Goal: Use online tool/utility: Utilize a website feature to perform a specific function

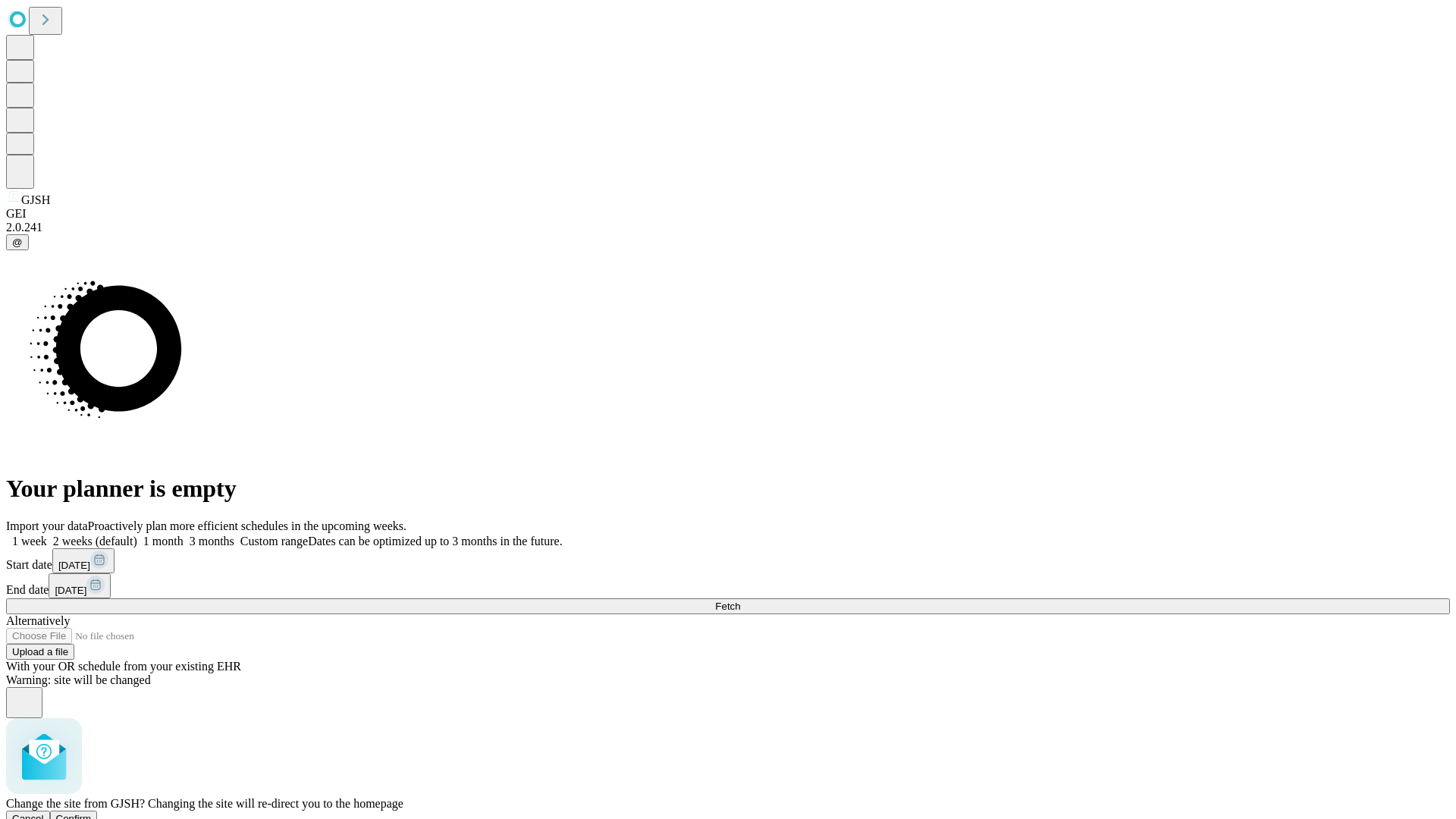
click at [92, 813] on span "Confirm" at bounding box center [74, 818] width 36 height 11
click at [47, 535] on label "1 week" at bounding box center [26, 541] width 41 height 13
click at [740, 601] on span "Fetch" at bounding box center [727, 606] width 25 height 11
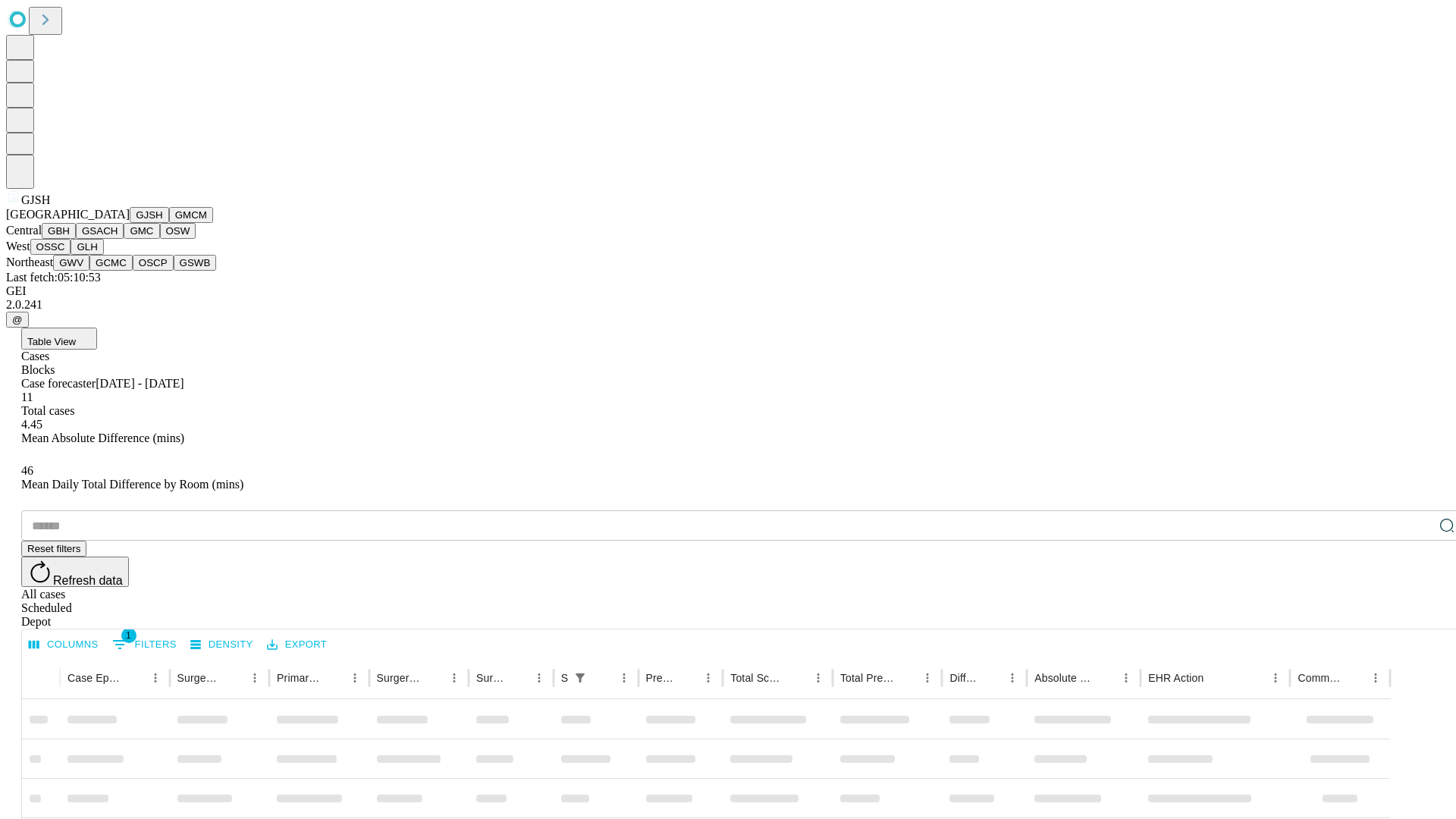
click at [169, 223] on button "GMCM" at bounding box center [191, 215] width 44 height 16
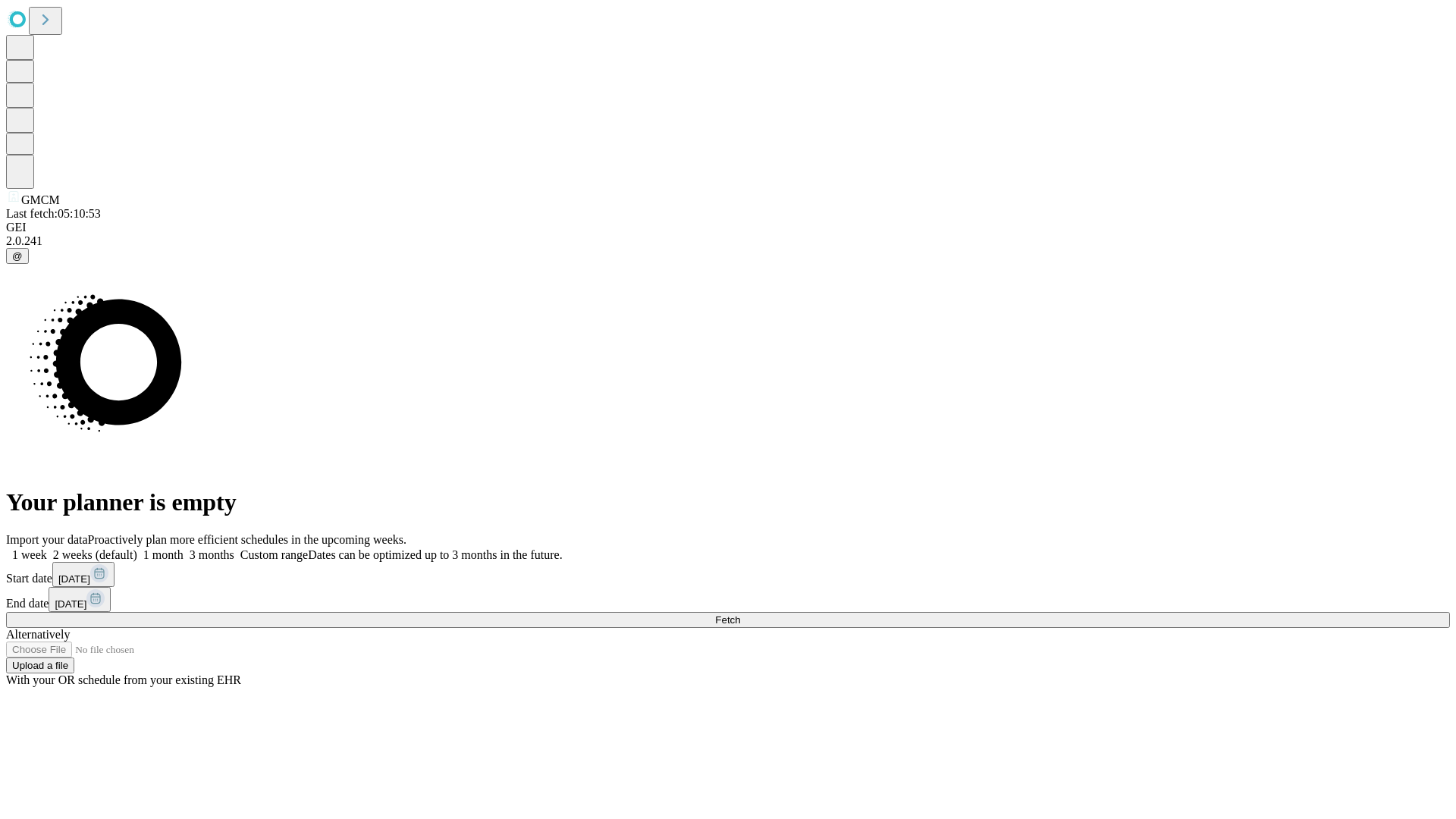
click at [47, 549] on label "1 week" at bounding box center [26, 555] width 41 height 13
click at [740, 614] on span "Fetch" at bounding box center [727, 620] width 25 height 11
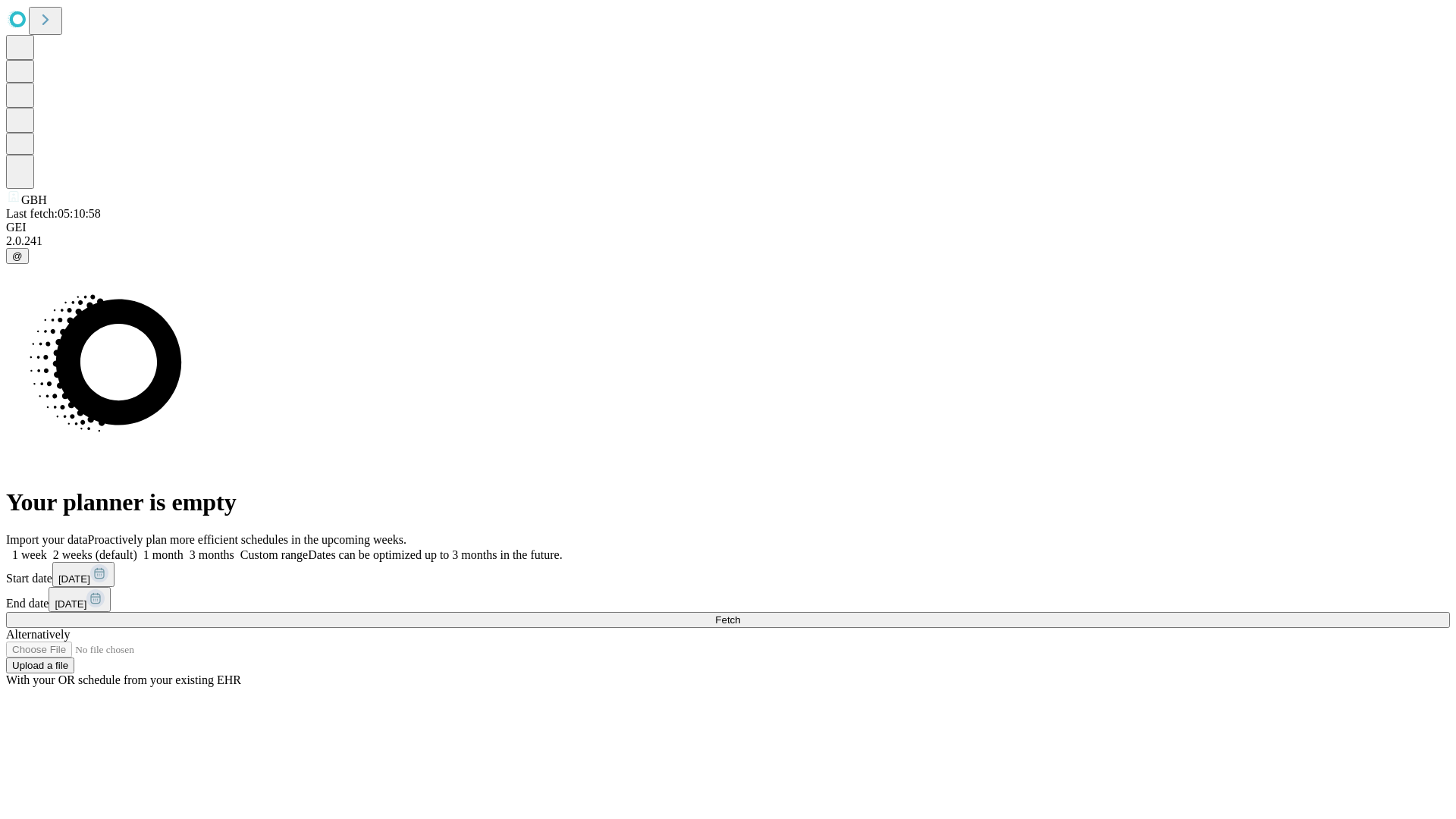
click at [47, 549] on label "1 week" at bounding box center [26, 555] width 41 height 13
click at [740, 614] on span "Fetch" at bounding box center [727, 620] width 25 height 11
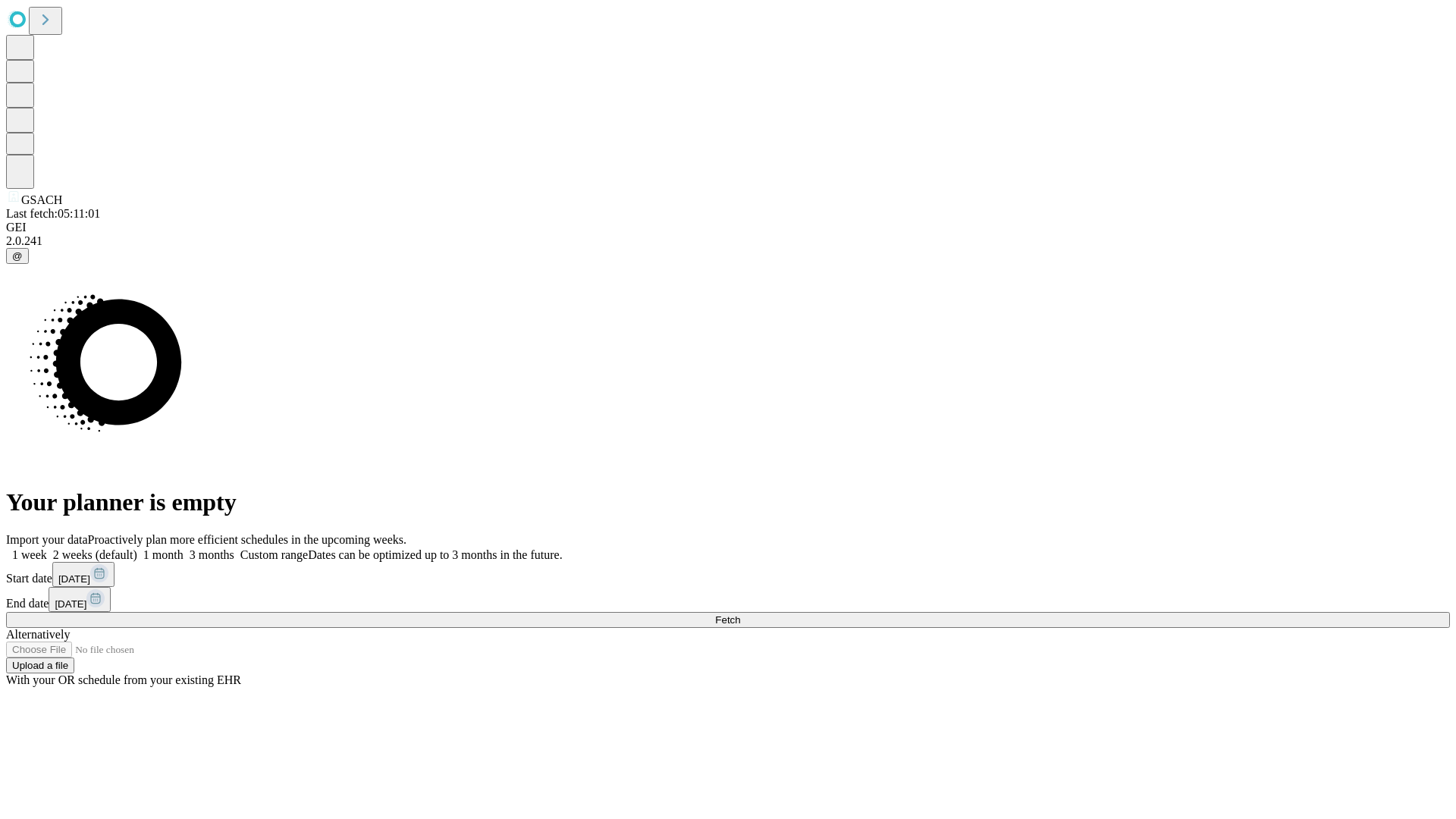
click at [47, 549] on label "1 week" at bounding box center [26, 555] width 41 height 13
click at [740, 614] on span "Fetch" at bounding box center [727, 620] width 25 height 11
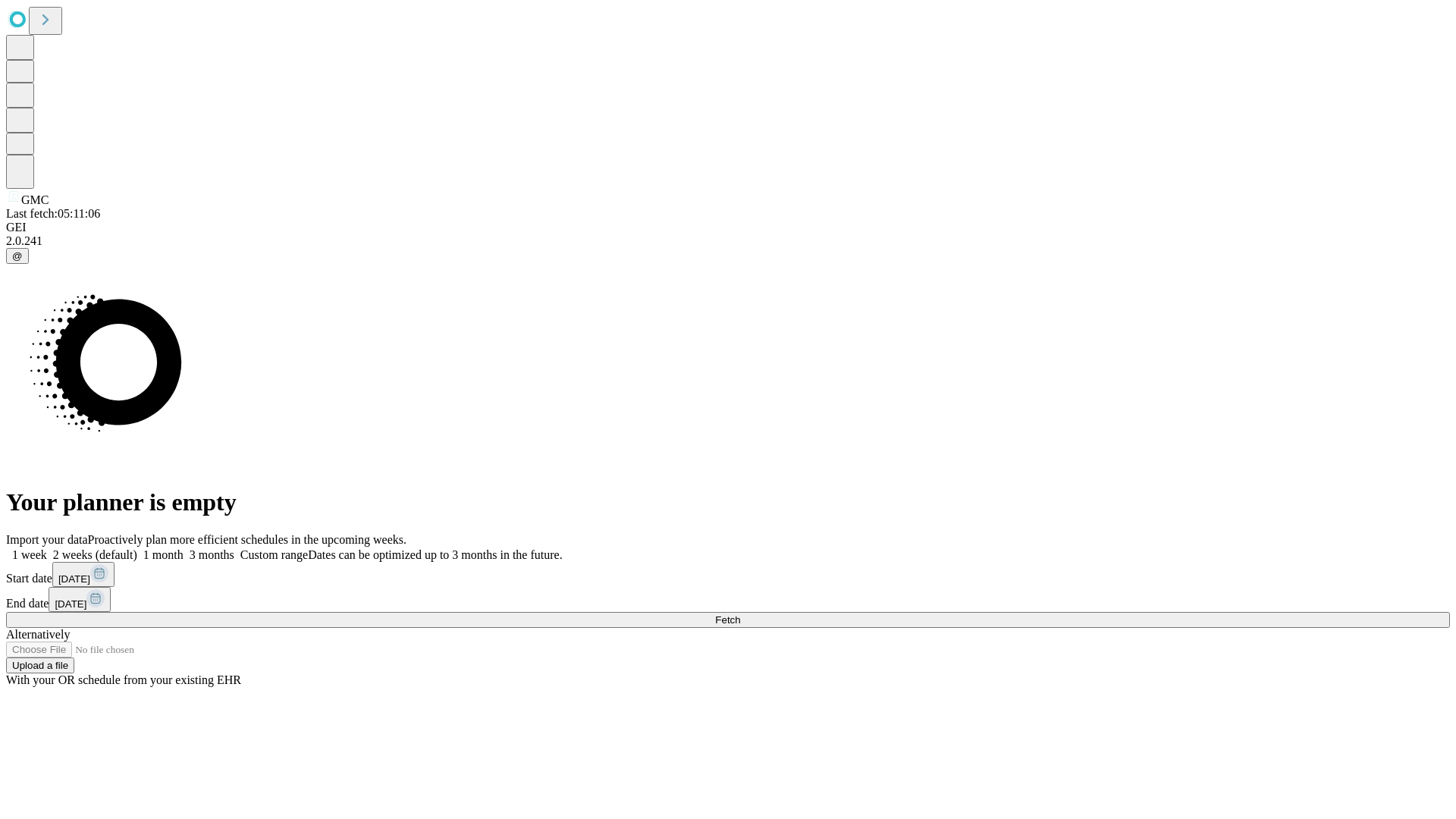
click at [47, 549] on label "1 week" at bounding box center [26, 555] width 41 height 13
click at [740, 614] on span "Fetch" at bounding box center [727, 620] width 25 height 11
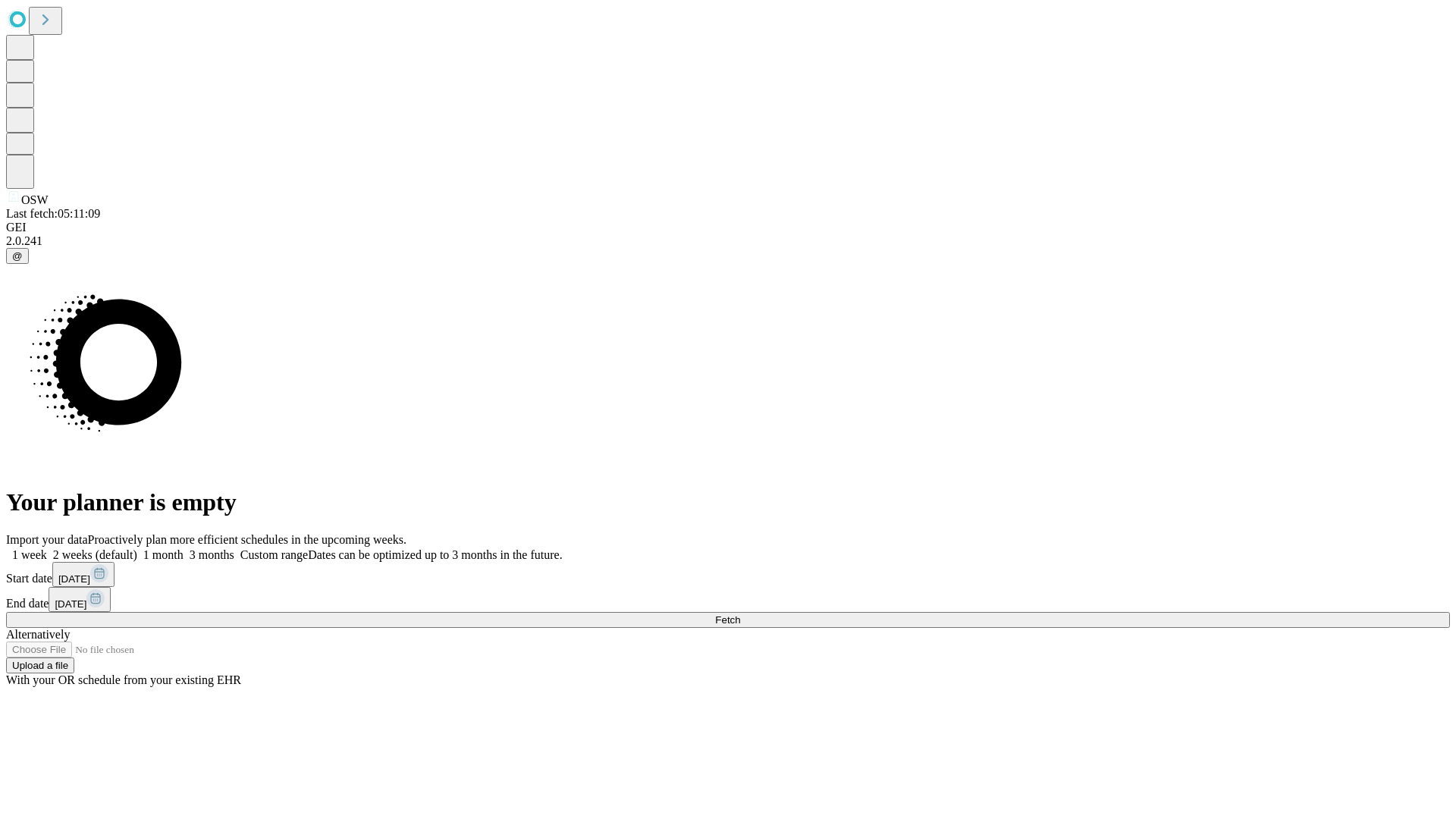
click at [47, 549] on label "1 week" at bounding box center [26, 555] width 41 height 13
click at [740, 614] on span "Fetch" at bounding box center [727, 620] width 25 height 11
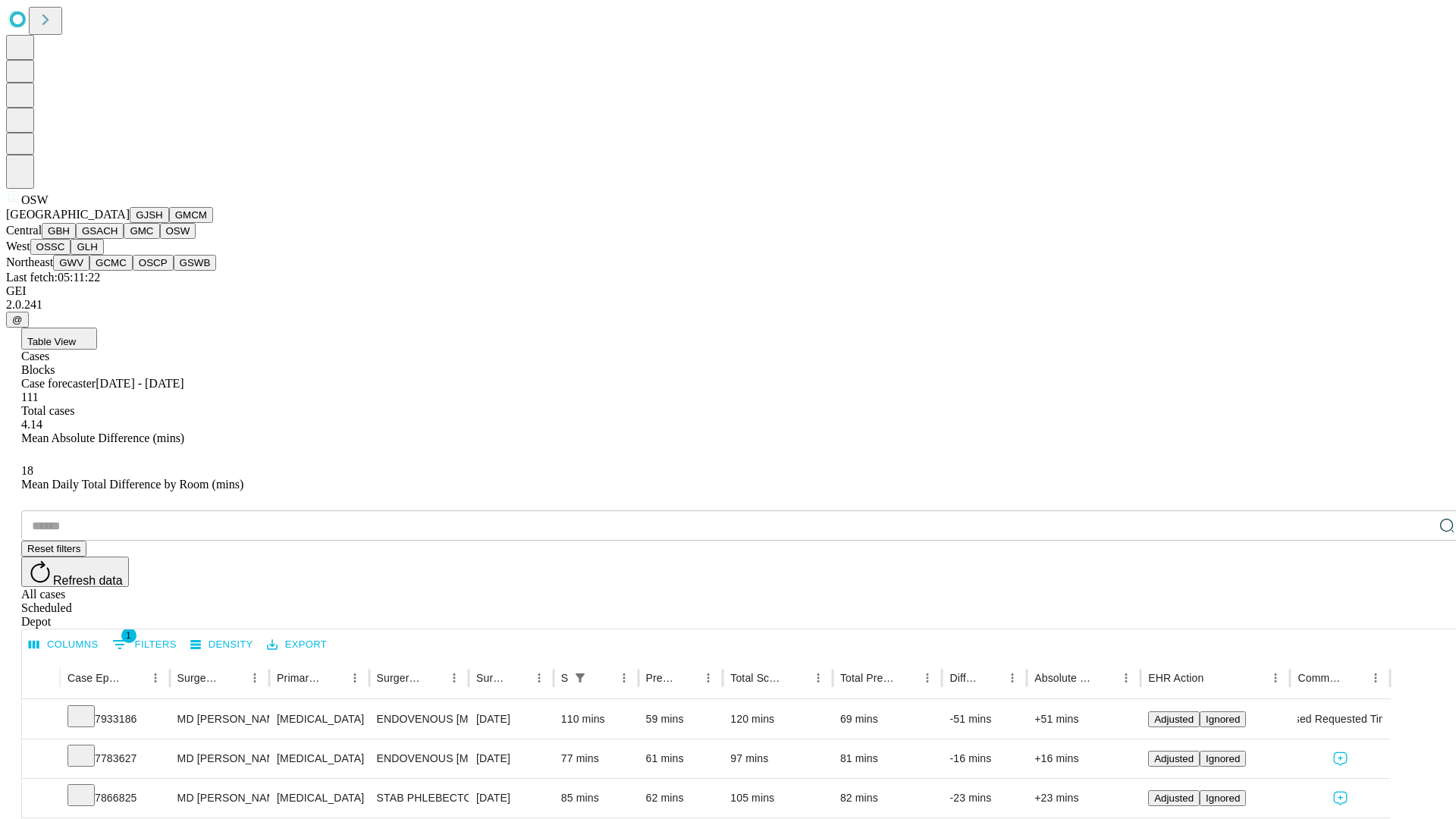
click at [71, 255] on button "OSSC" at bounding box center [50, 247] width 41 height 16
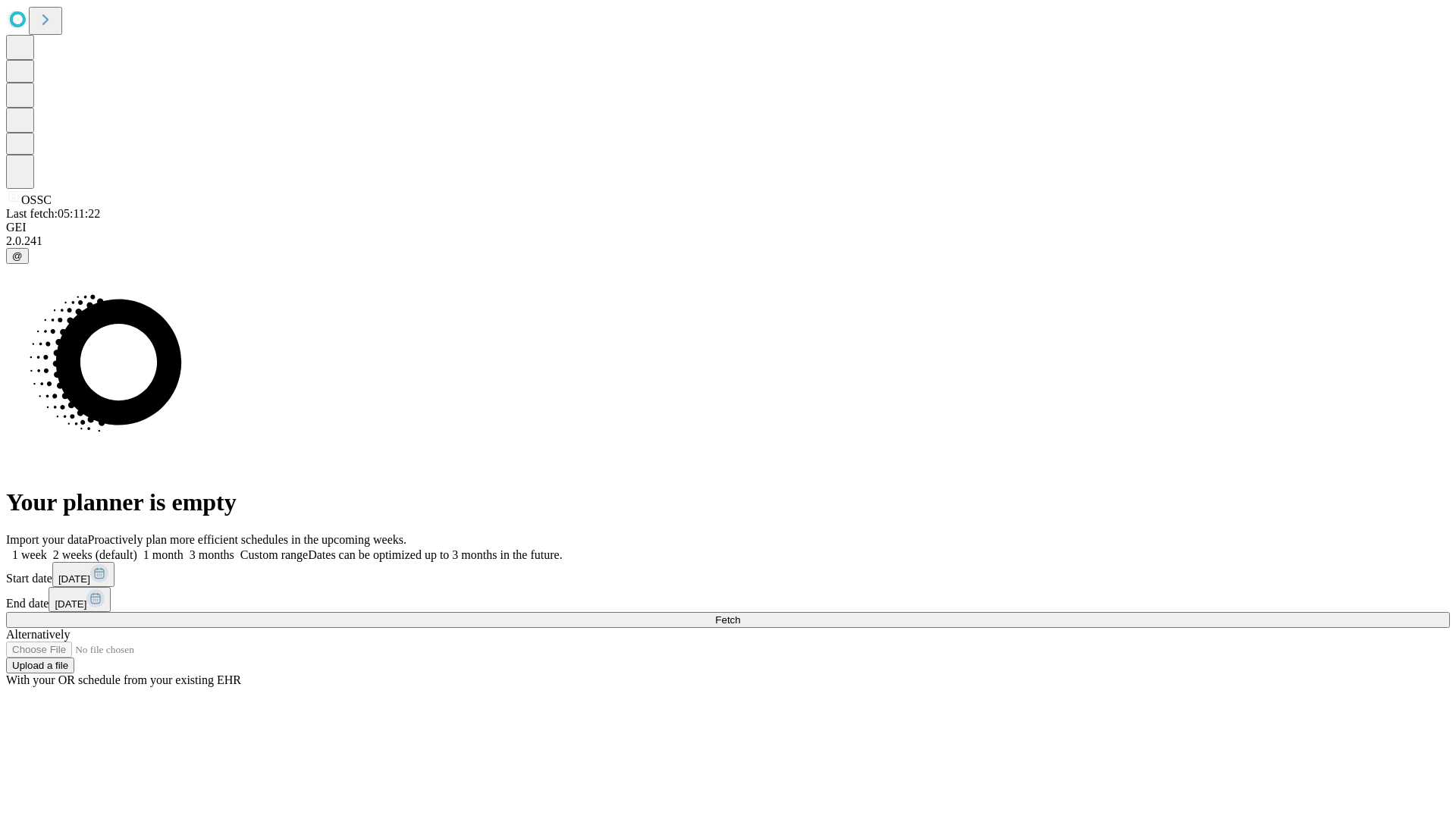
click at [47, 549] on label "1 week" at bounding box center [26, 555] width 41 height 13
click at [740, 614] on span "Fetch" at bounding box center [727, 620] width 25 height 11
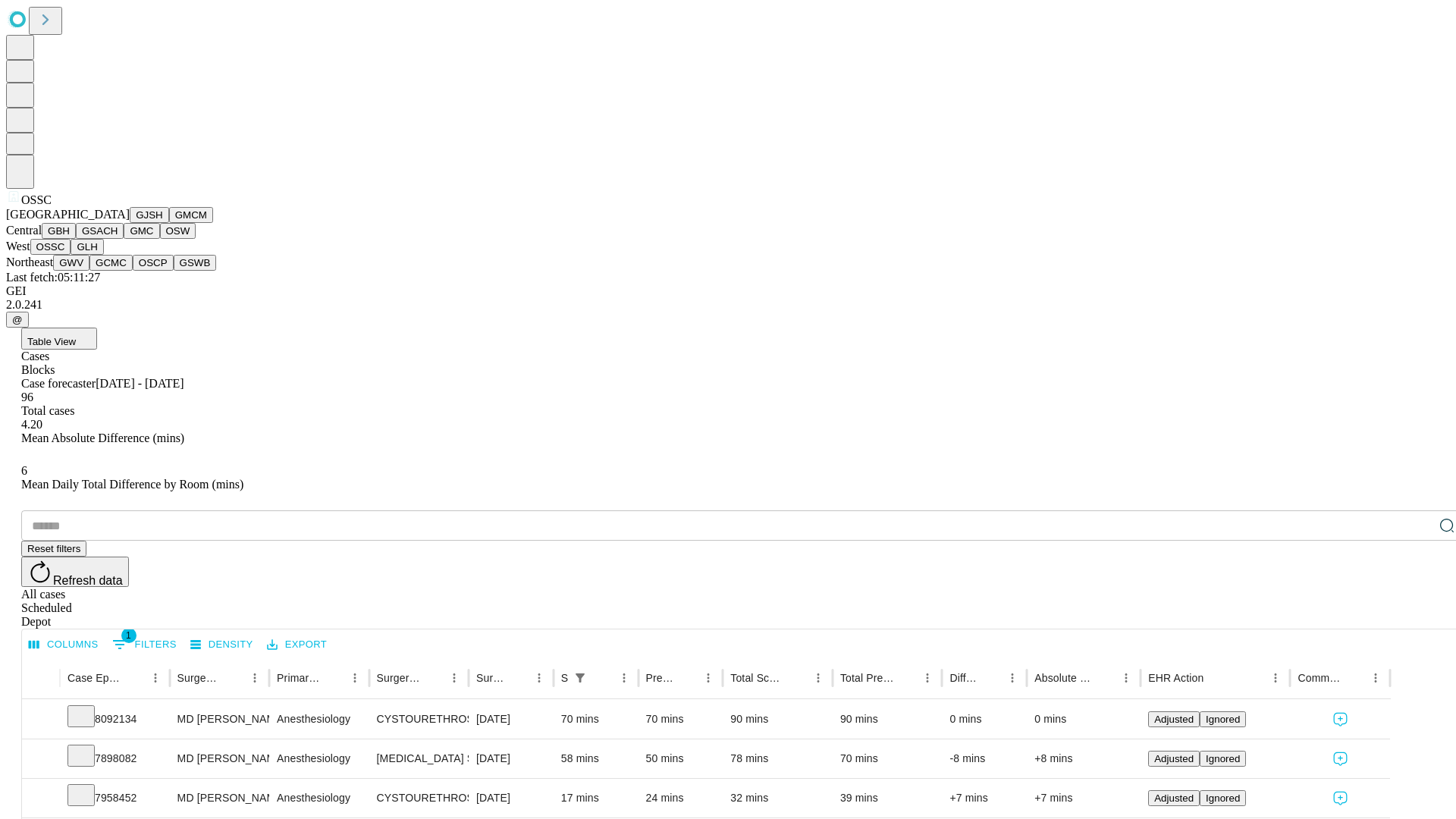
click at [103, 255] on button "GLH" at bounding box center [87, 247] width 33 height 16
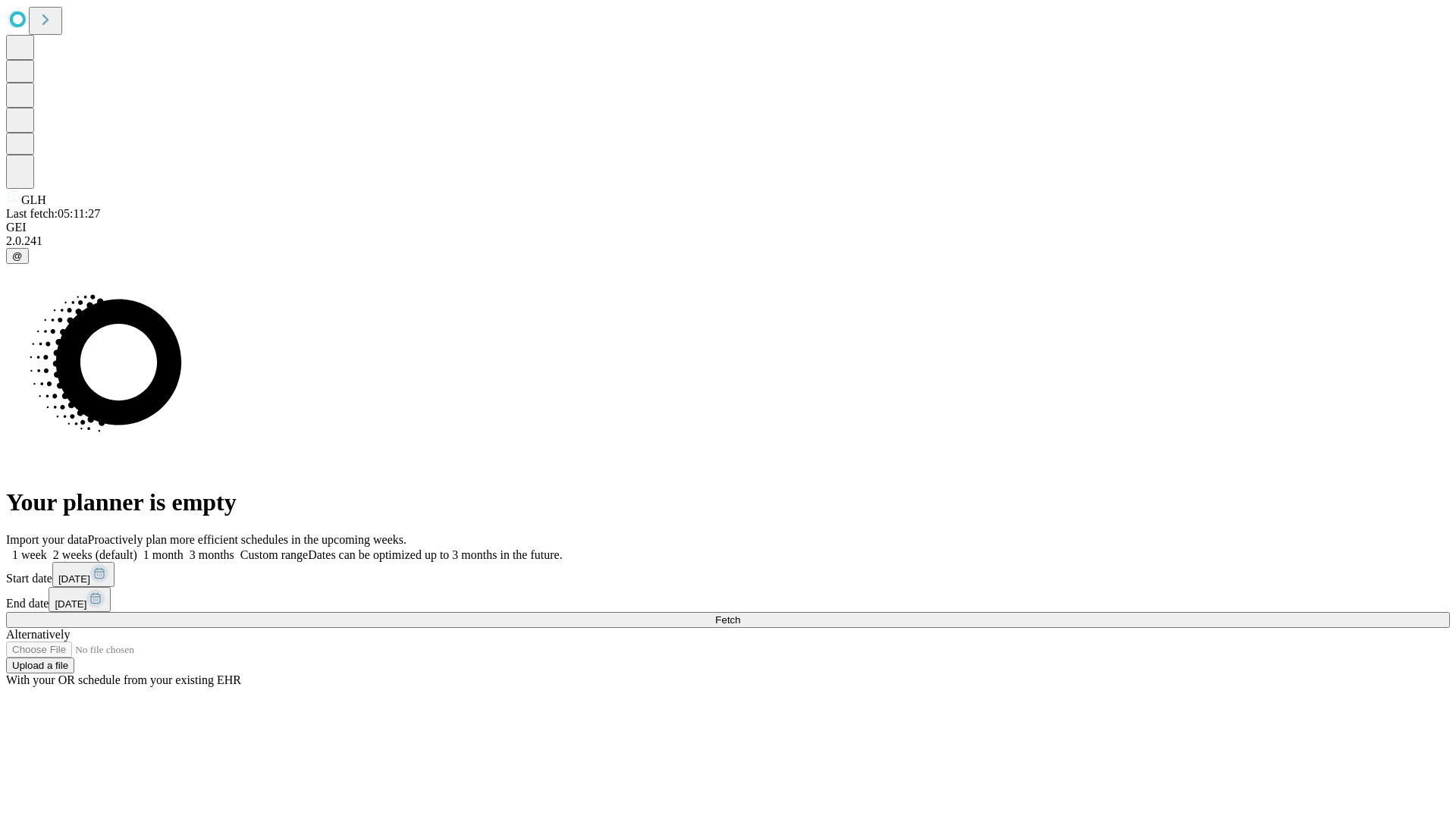
click at [47, 549] on label "1 week" at bounding box center [26, 555] width 41 height 13
click at [740, 614] on span "Fetch" at bounding box center [727, 620] width 25 height 11
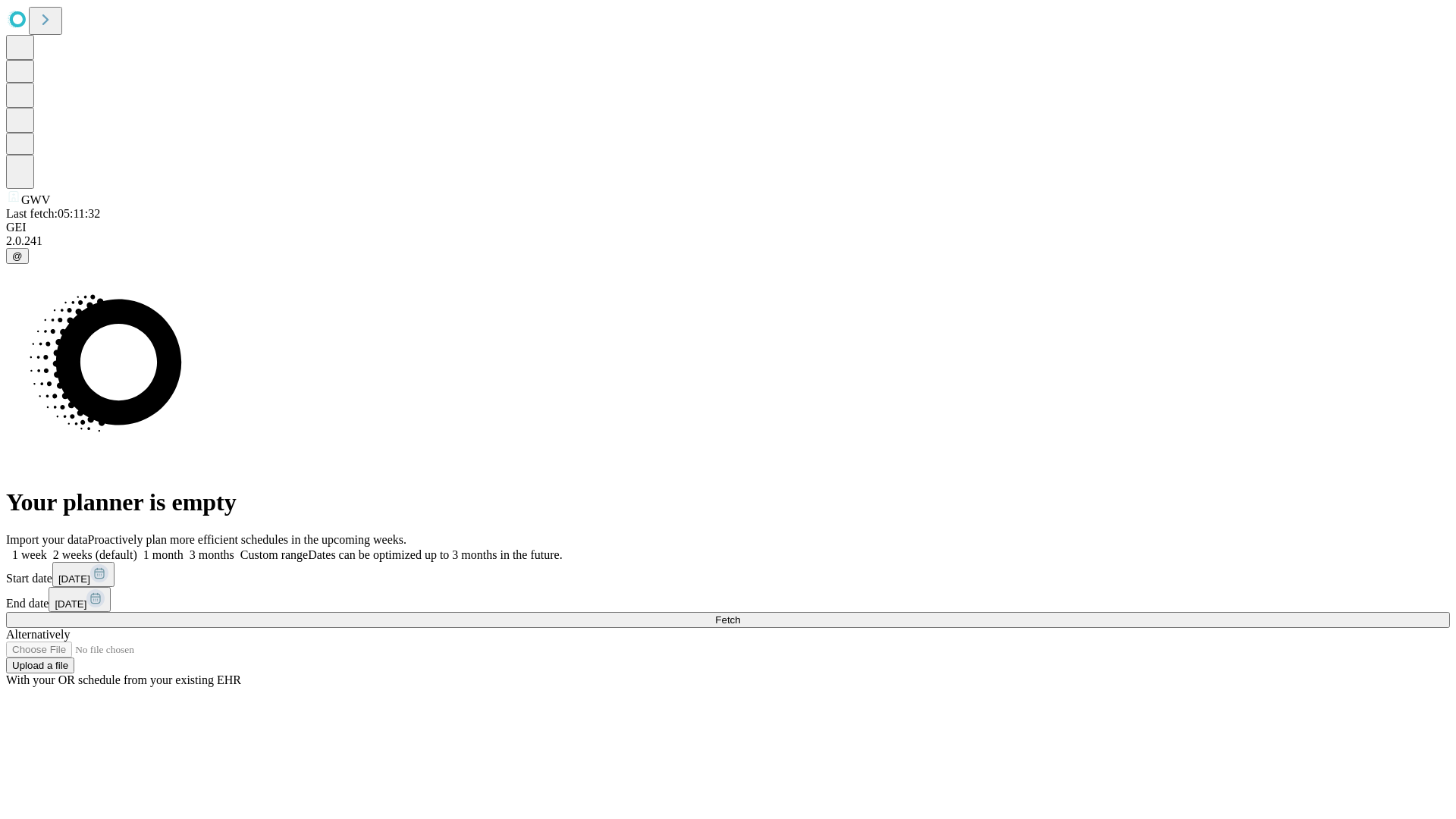
click at [47, 549] on label "1 week" at bounding box center [26, 555] width 41 height 13
click at [740, 614] on span "Fetch" at bounding box center [727, 620] width 25 height 11
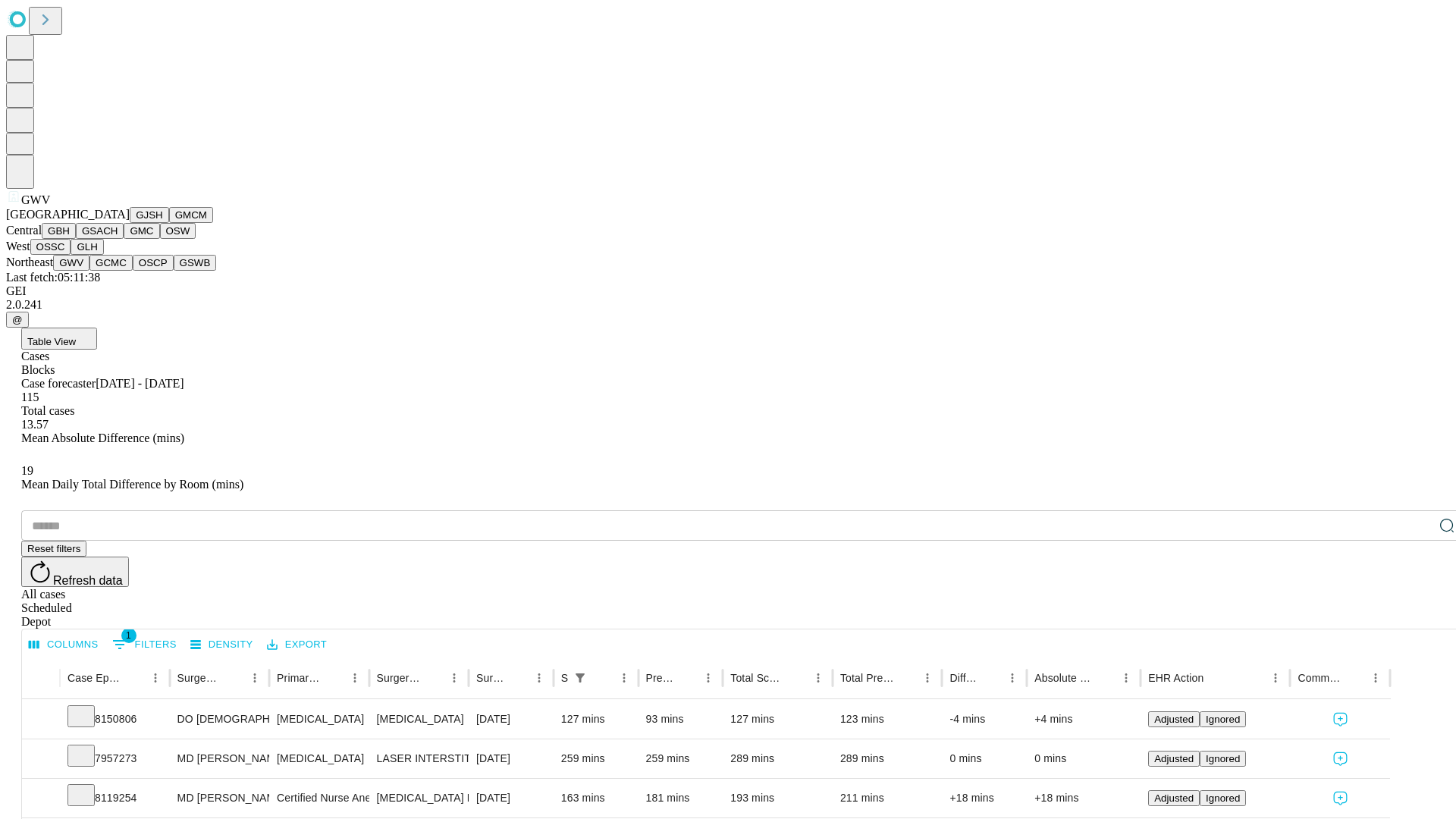
click at [118, 270] on button "GCMC" at bounding box center [111, 263] width 43 height 16
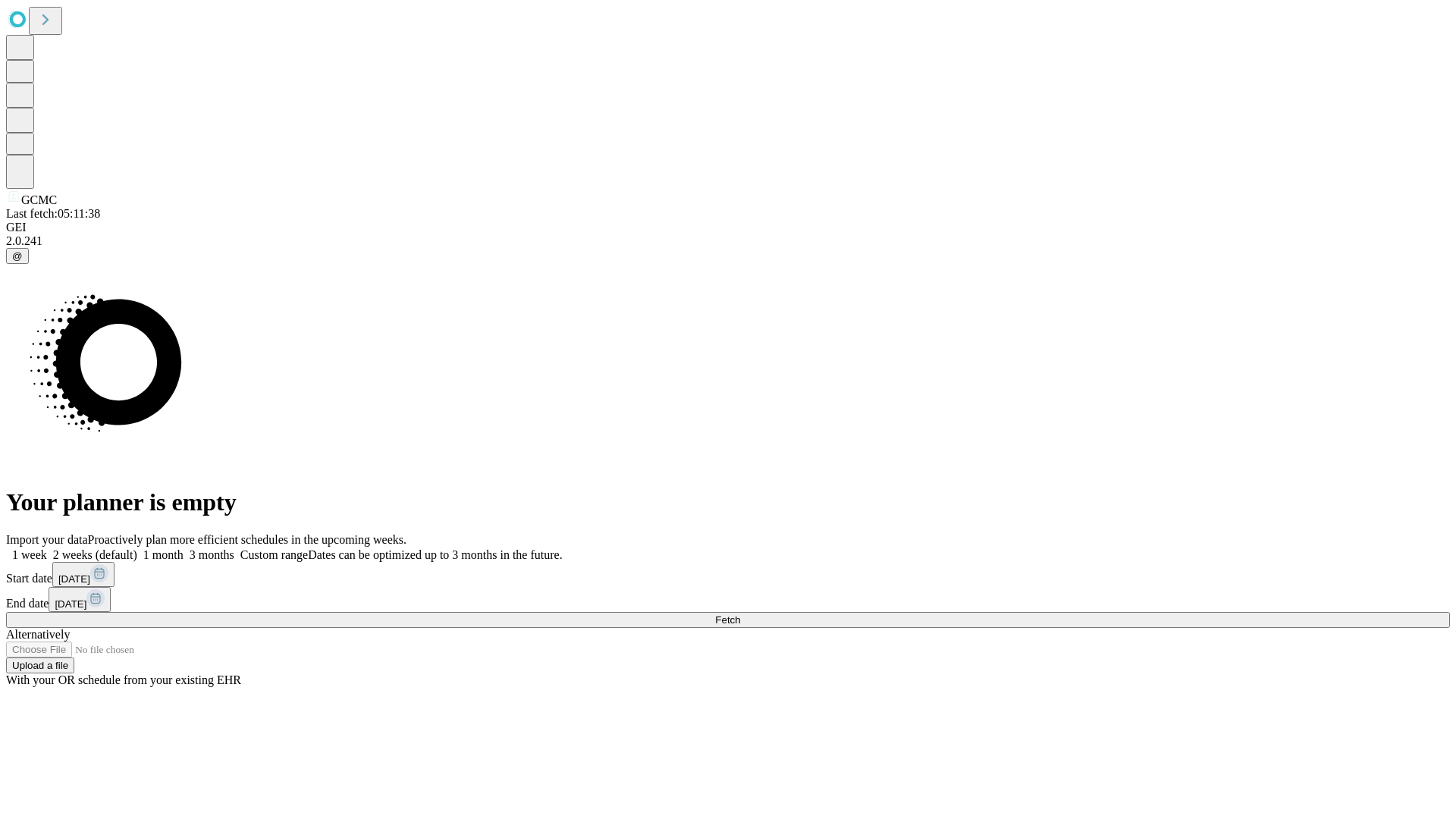
click at [740, 614] on span "Fetch" at bounding box center [727, 620] width 25 height 11
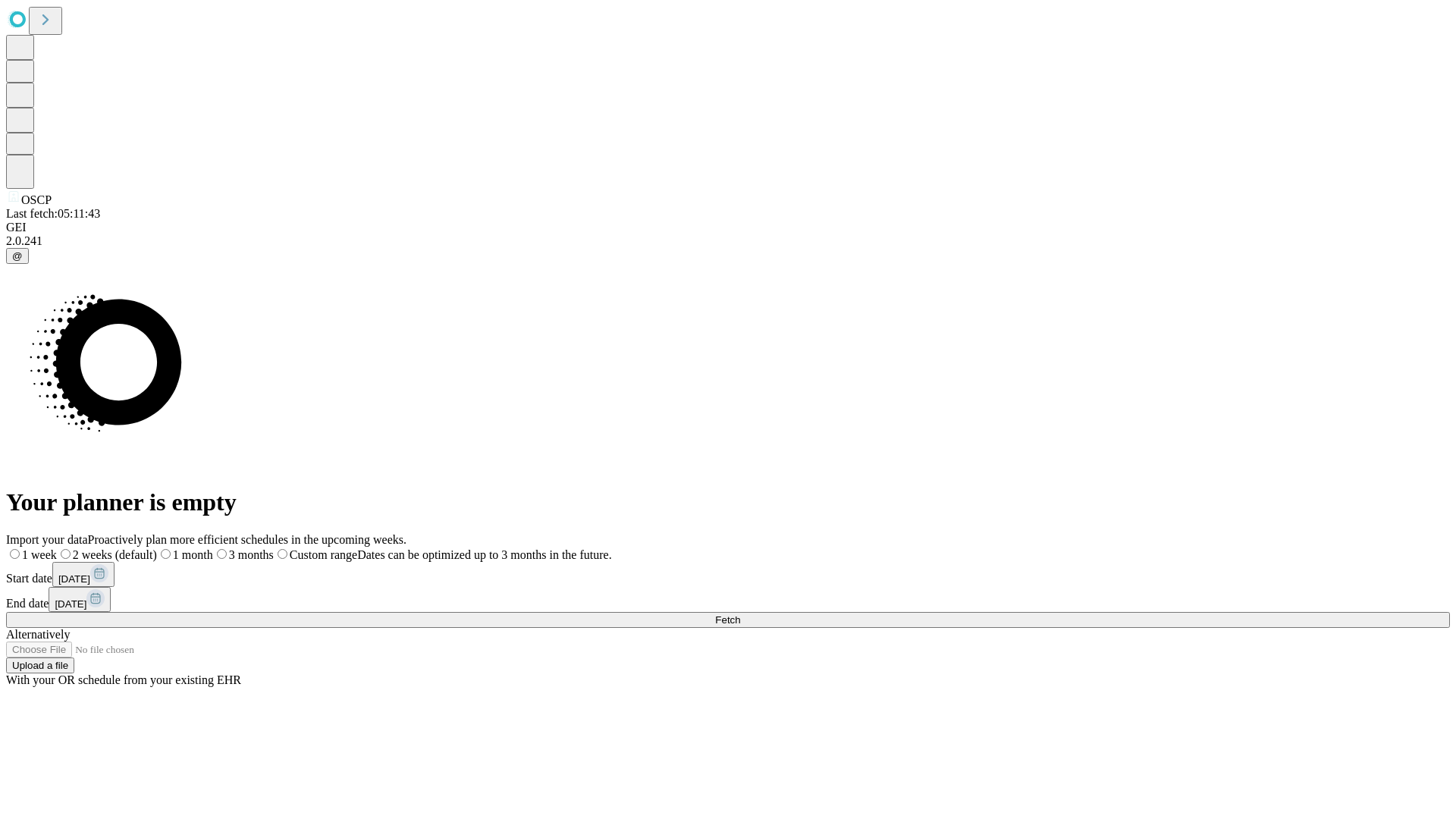
click at [57, 549] on label "1 week" at bounding box center [31, 555] width 51 height 13
click at [740, 614] on span "Fetch" at bounding box center [727, 620] width 25 height 11
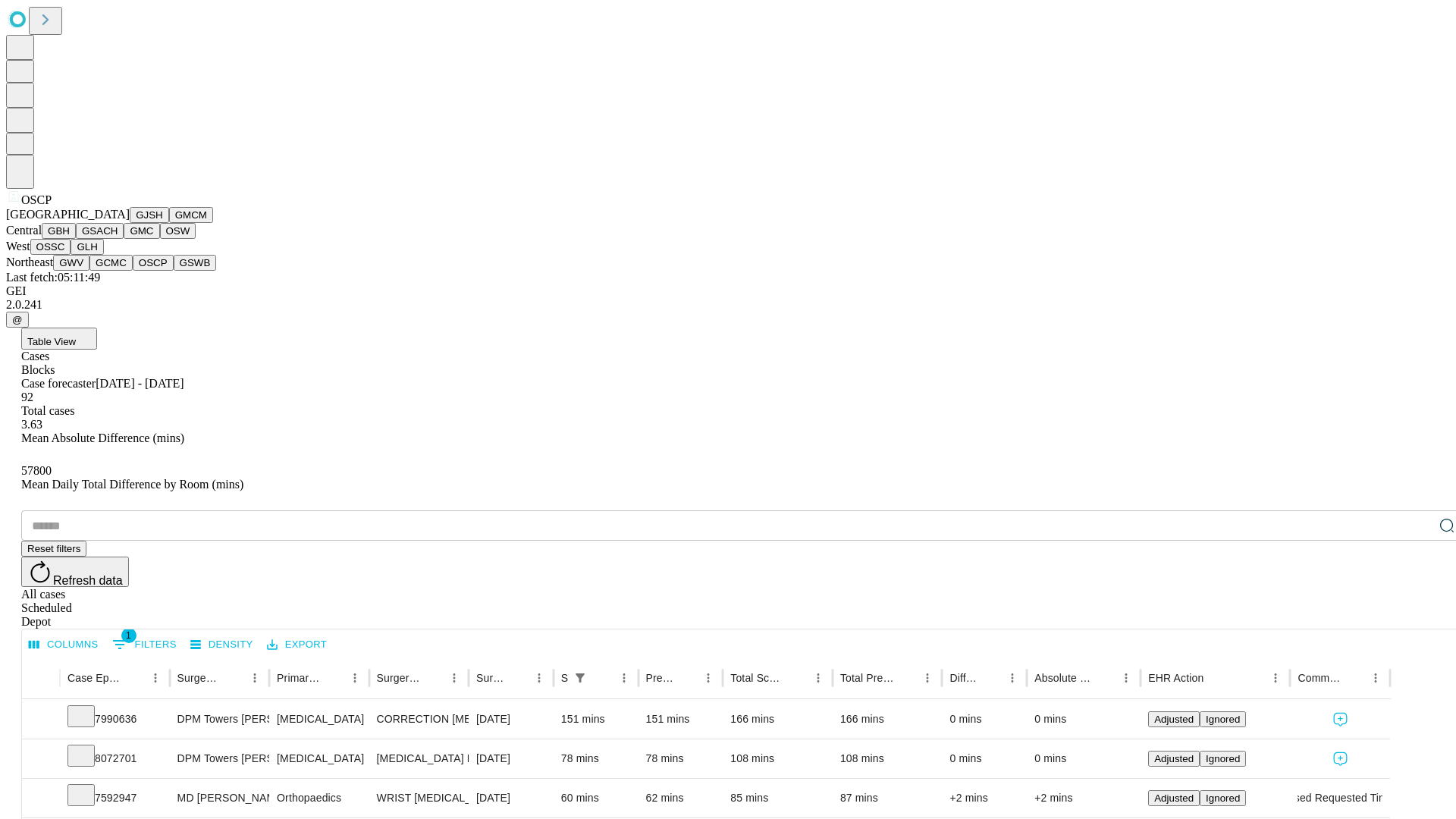
click at [173, 270] on button "GSWB" at bounding box center [195, 263] width 43 height 16
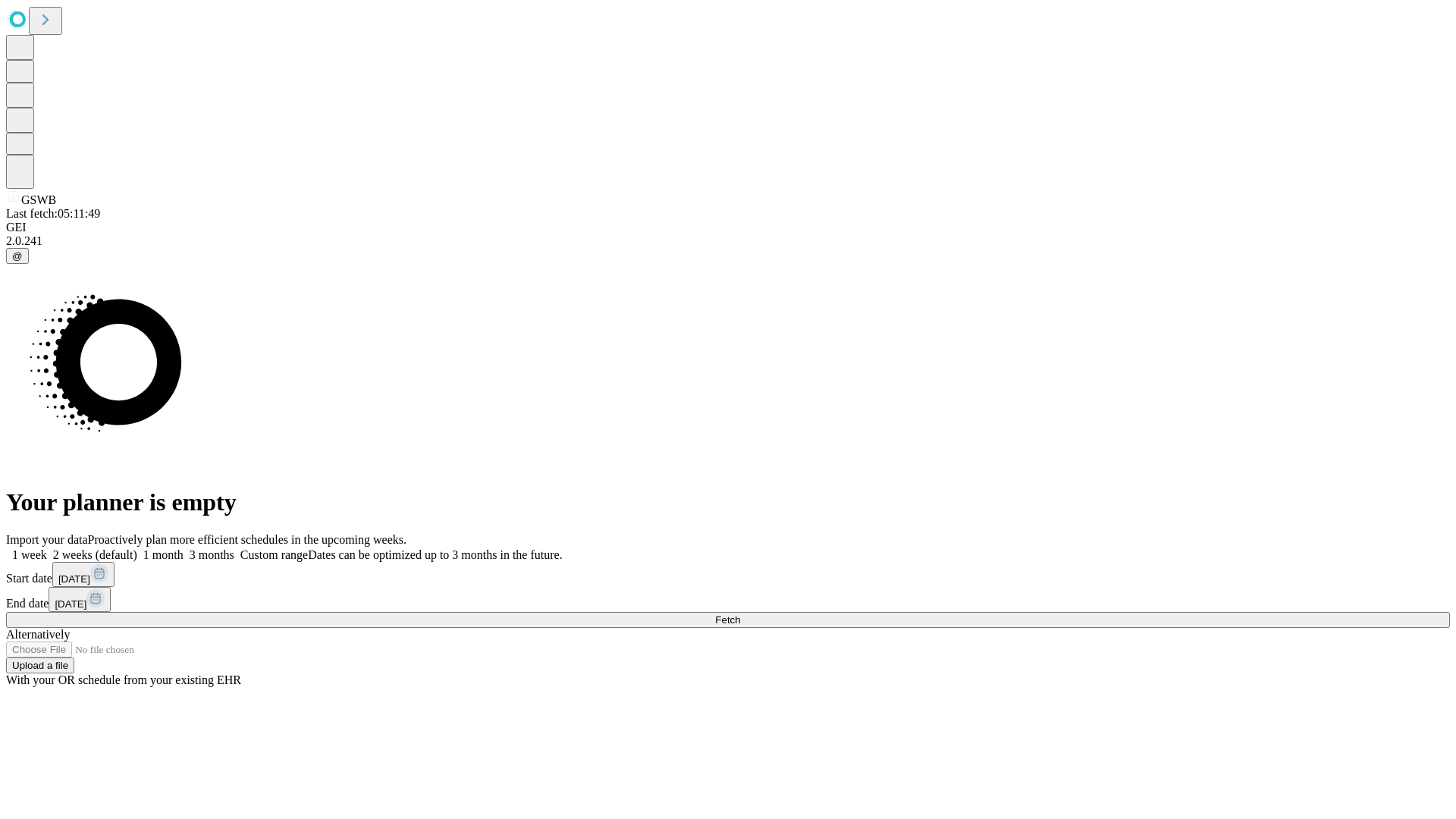
click at [47, 549] on label "1 week" at bounding box center [26, 555] width 41 height 13
click at [740, 614] on span "Fetch" at bounding box center [727, 620] width 25 height 11
